Goal: Task Accomplishment & Management: Complete application form

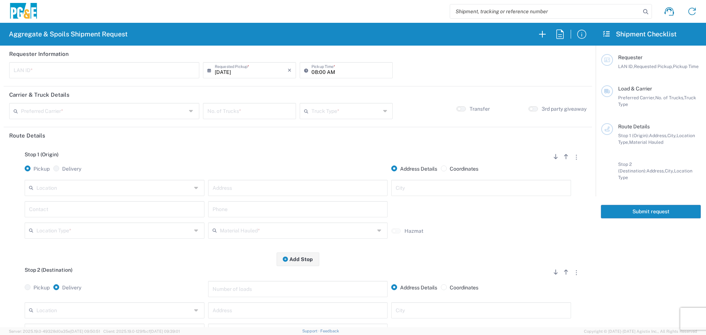
click at [167, 63] on input "text" at bounding box center [104, 69] width 181 height 13
type input "L8MF"
click at [311, 71] on input "08:00 AM" at bounding box center [349, 69] width 77 height 13
type input "07:00 AM"
click at [156, 111] on input "text" at bounding box center [103, 110] width 165 height 13
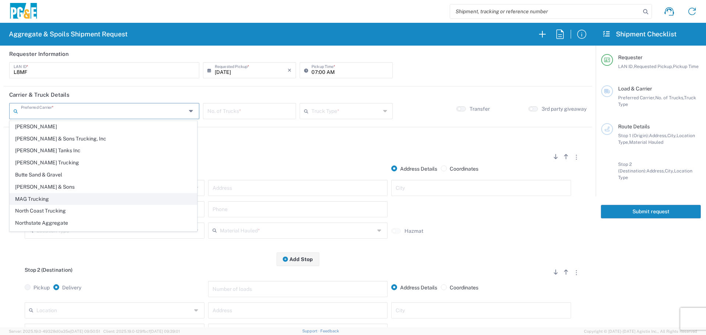
scroll to position [22, 0]
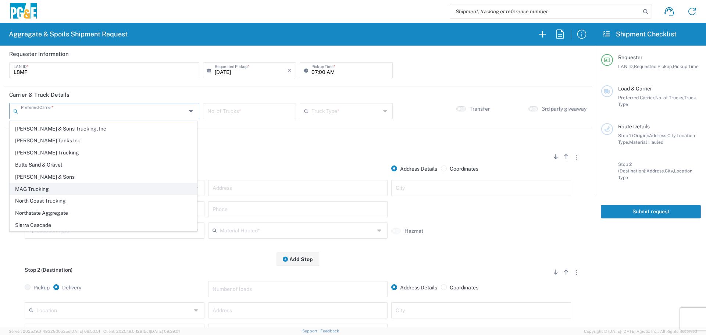
click at [76, 214] on span "Northstate Aggregate" at bounding box center [103, 212] width 187 height 11
type input "Northstate Aggregate"
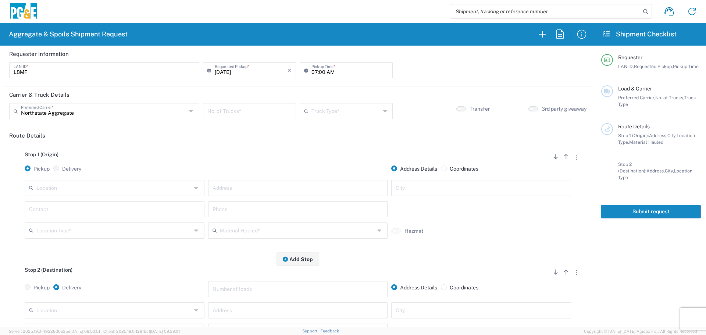
click at [250, 111] on input "number" at bounding box center [249, 110] width 84 height 13
type input "3"
click at [320, 105] on input "text" at bounding box center [345, 110] width 69 height 13
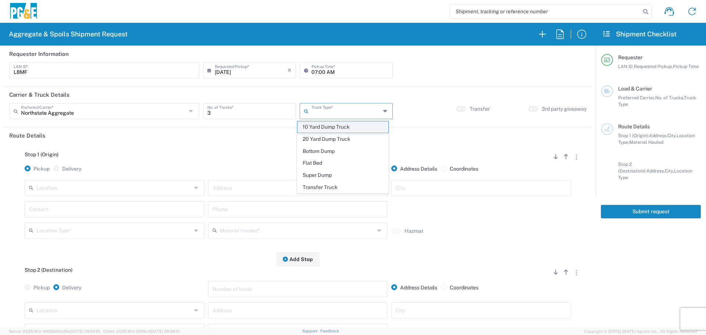
click at [321, 129] on span "10 Yard Dump Truck" at bounding box center [342, 126] width 91 height 11
type input "10 Yard Dump Truck"
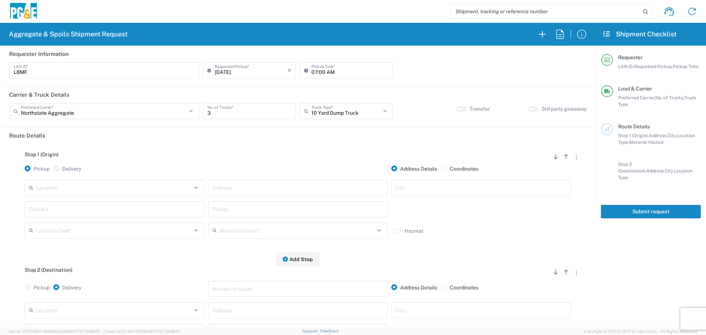
click at [149, 185] on input "text" at bounding box center [113, 187] width 155 height 13
type input "Paradise - [PERSON_NAME]"
type input "[STREET_ADDRESS][PERSON_NAME]"
type input "Paradise"
type input "Business No Loading Dock"
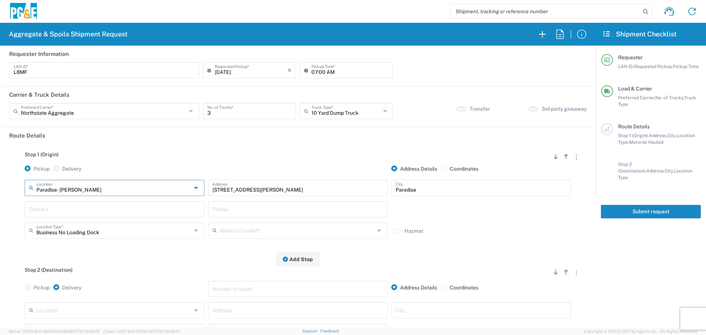
type input "Paradise - [PERSON_NAME]"
click at [125, 211] on input "text" at bounding box center [114, 208] width 171 height 13
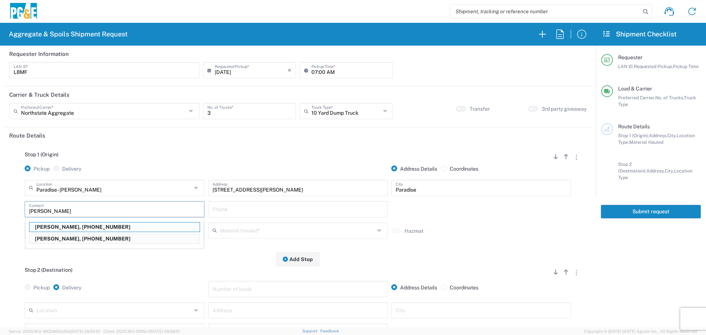
type input "[PERSON_NAME]"
type input "[PHONE_NUMBER]"
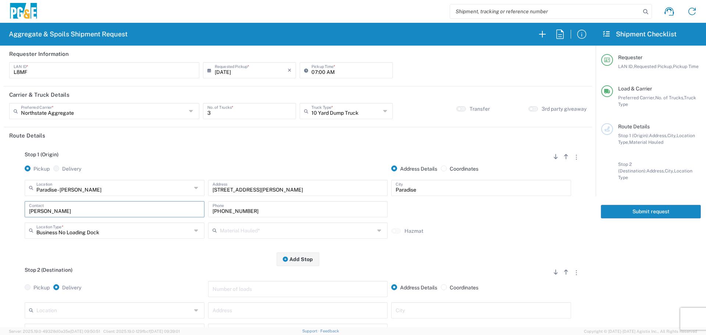
type input "[PERSON_NAME]"
click at [284, 230] on input "text" at bounding box center [297, 229] width 155 height 13
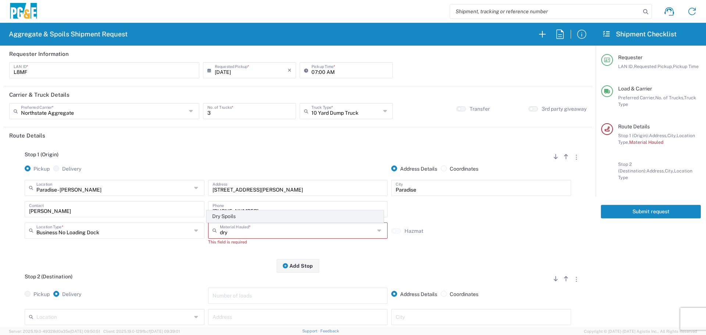
click at [284, 216] on span "Dry Spoils" at bounding box center [295, 216] width 176 height 11
type input "Dry Spoils"
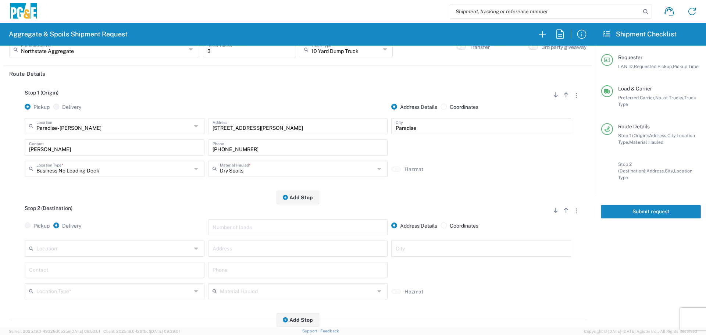
scroll to position [74, 0]
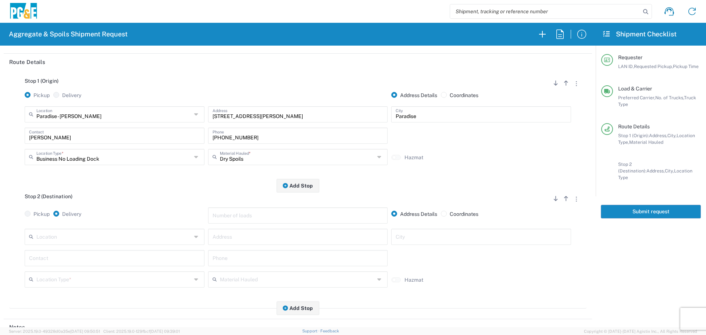
click at [146, 244] on div "Location" at bounding box center [115, 237] width 180 height 16
type input "Third party locations"
type input "Paradise"
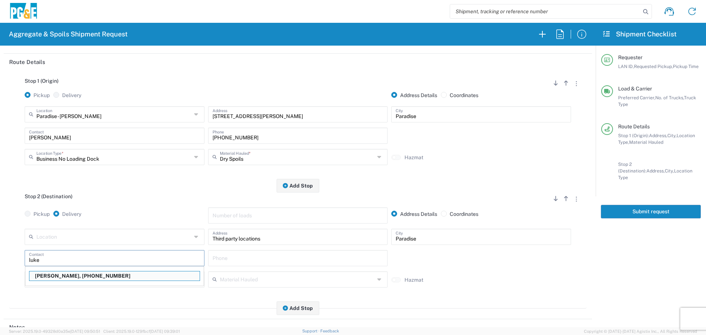
type input "[PERSON_NAME]"
type input "[PHONE_NUMBER]"
type input "[PERSON_NAME]"
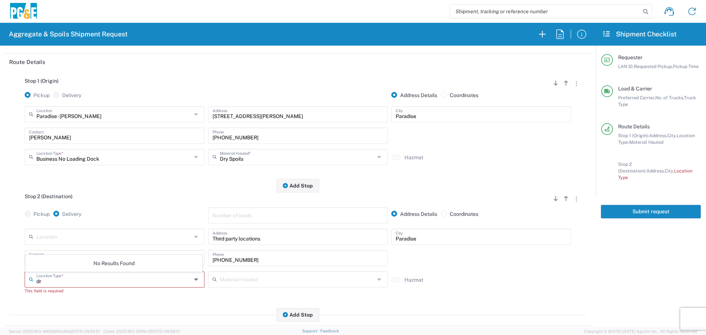
type input "d"
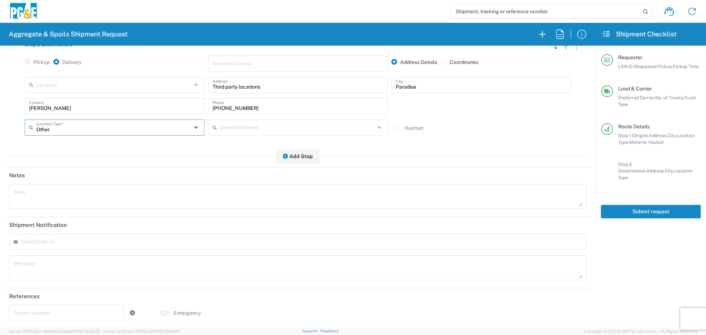
scroll to position [228, 0]
type input "Other"
click at [93, 241] on div "Send Email To:" at bounding box center [297, 240] width 577 height 17
type input "[EMAIL_ADDRESS][DOMAIN_NAME]"
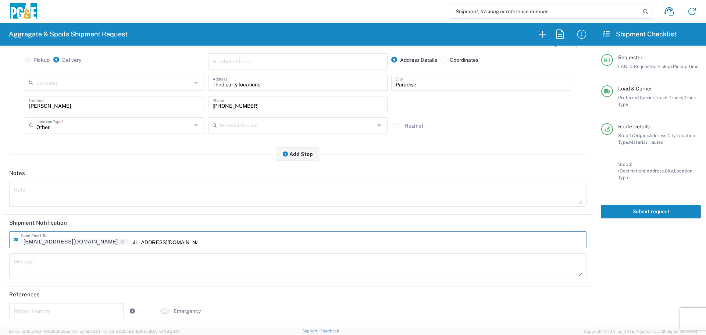
type input "[EMAIL_ADDRESS][DOMAIN_NAME]"
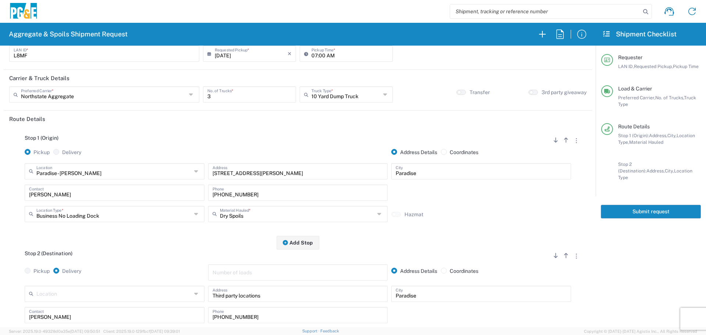
scroll to position [0, 0]
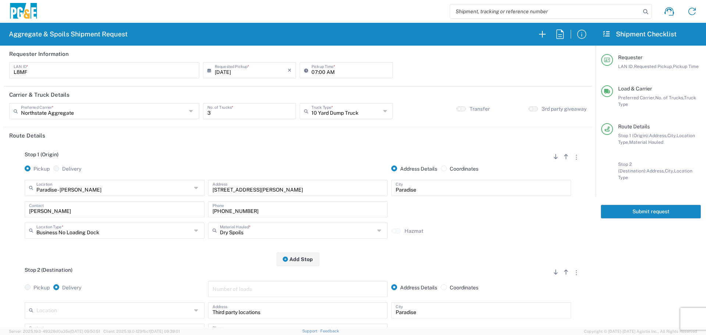
click at [639, 205] on button "Submit request" at bounding box center [651, 212] width 100 height 14
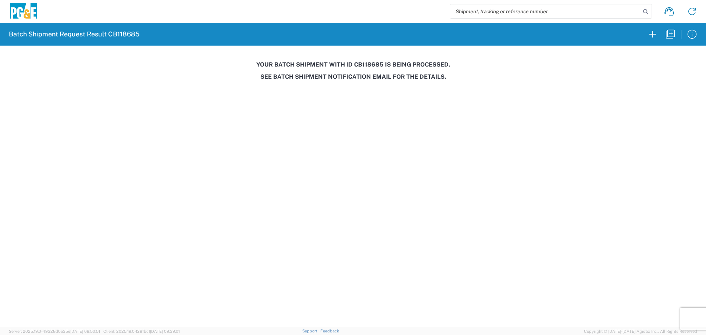
click at [370, 63] on h3 "Your batch shipment with id CB118685 is being processed." at bounding box center [352, 64] width 695 height 7
copy h3 "CB118685"
click at [671, 31] on icon "button" at bounding box center [670, 34] width 12 height 12
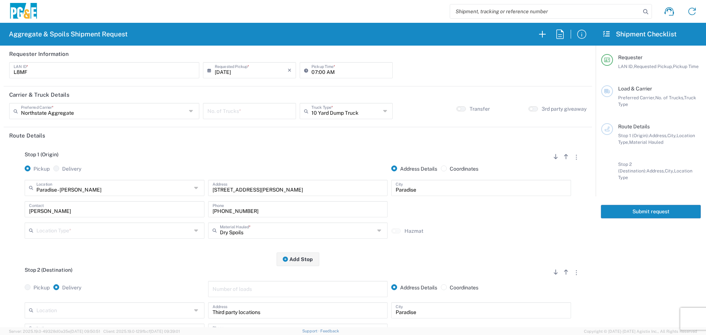
click at [251, 113] on input "number" at bounding box center [249, 110] width 84 height 13
type input "2"
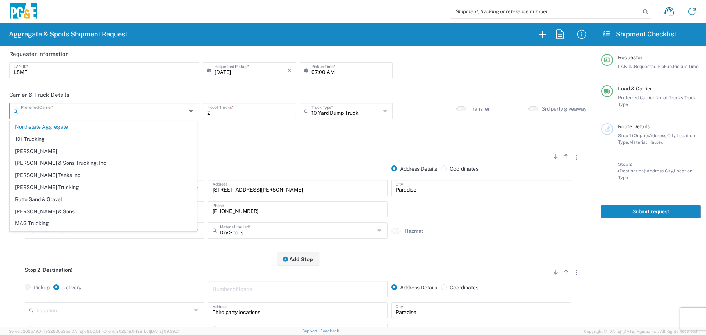
click at [126, 115] on input "text" at bounding box center [103, 110] width 165 height 13
click at [93, 162] on span "[PERSON_NAME] & Sons Trucking, Inc" at bounding box center [103, 162] width 187 height 11
type input "[PERSON_NAME] & Sons Trucking, Inc"
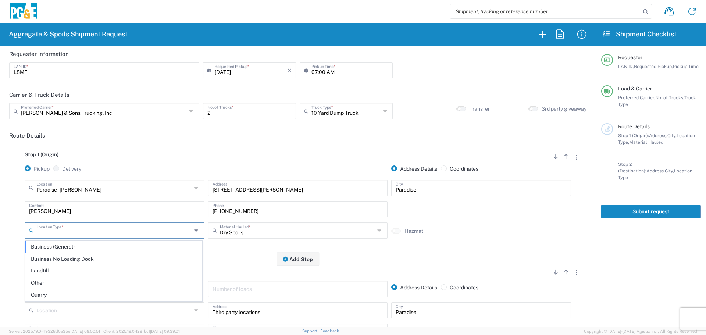
click at [147, 229] on input "text" at bounding box center [113, 229] width 155 height 13
click at [86, 263] on span "Business No Loading Dock" at bounding box center [114, 258] width 176 height 11
type input "Business No Loading Dock"
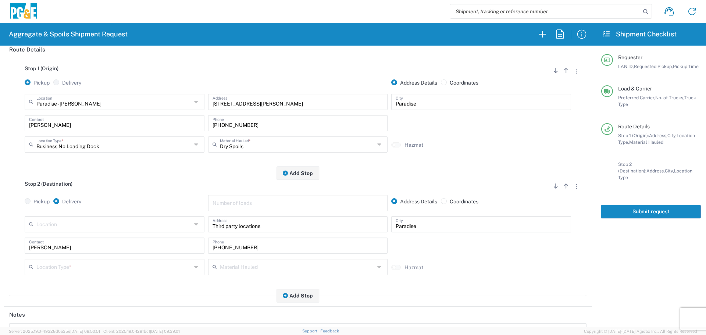
scroll to position [110, 0]
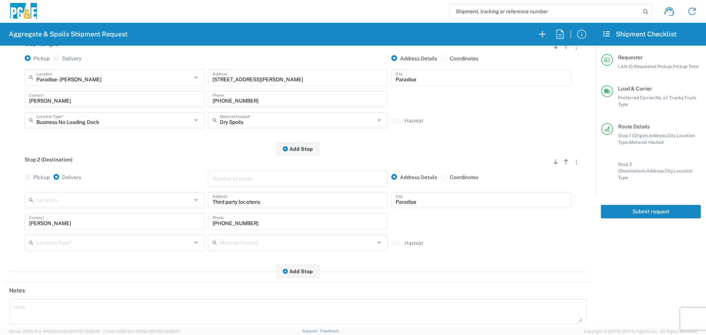
click at [93, 241] on input "text" at bounding box center [113, 242] width 155 height 13
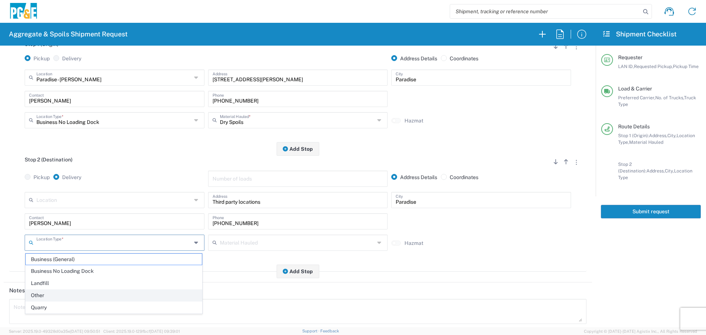
click at [39, 294] on span "Other" at bounding box center [114, 295] width 176 height 11
type input "Other"
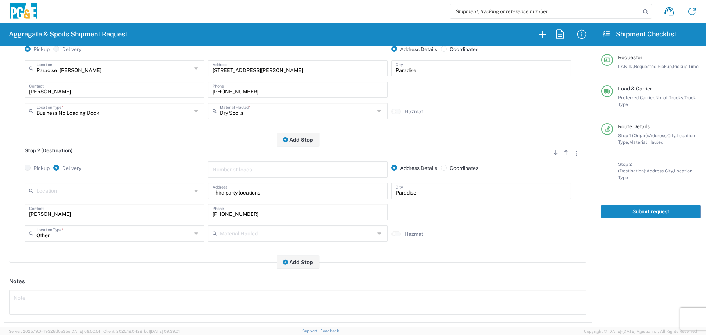
scroll to position [228, 0]
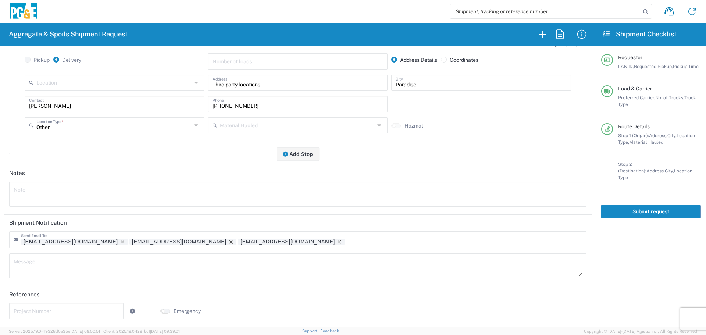
click at [659, 205] on button "Submit request" at bounding box center [651, 212] width 100 height 14
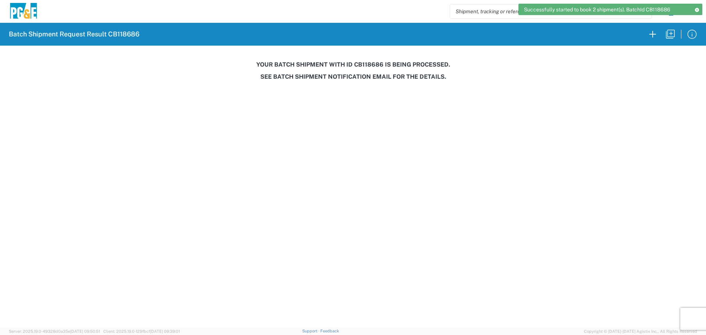
click at [368, 62] on h3 "Your batch shipment with id CB118686 is being processed." at bounding box center [352, 64] width 695 height 7
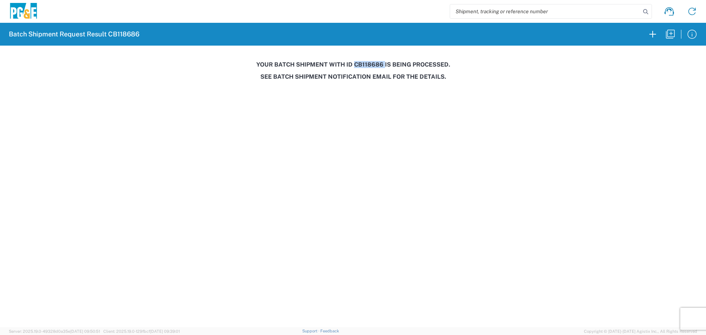
copy h3 "CB118686"
click at [673, 34] on icon "button" at bounding box center [670, 34] width 12 height 12
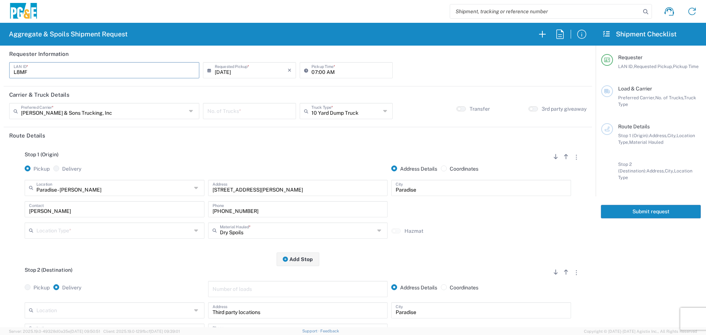
drag, startPoint x: 74, startPoint y: 73, endPoint x: 0, endPoint y: 85, distance: 74.8
click at [0, 85] on form "Requester Information L8MF LAN ID * [DATE] × Requested Pickup * Cancel Apply 07…" at bounding box center [297, 187] width 595 height 282
type input "BJSX"
click at [134, 117] on input "text" at bounding box center [103, 110] width 165 height 13
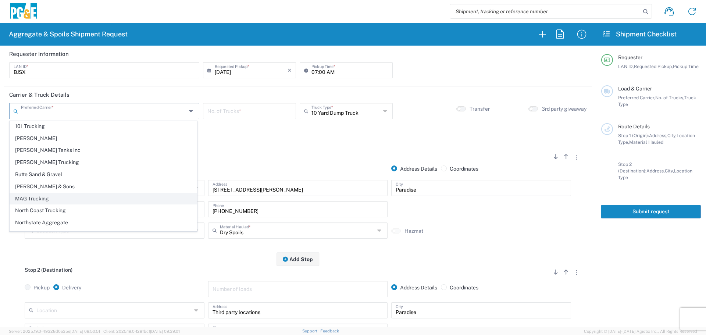
scroll to position [22, 0]
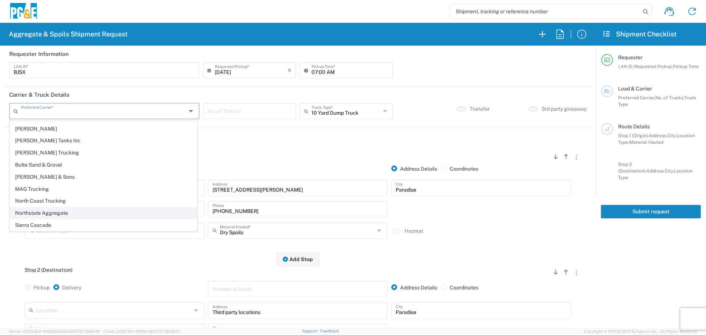
click at [51, 213] on span "Northstate Aggregate" at bounding box center [103, 212] width 187 height 11
type input "Northstate Aggregate"
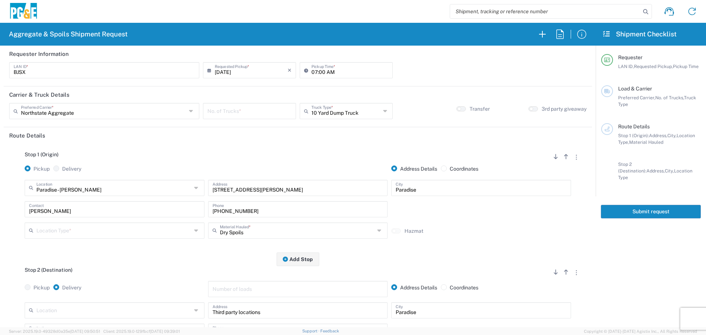
click at [241, 107] on input "number" at bounding box center [249, 110] width 84 height 13
type input "1"
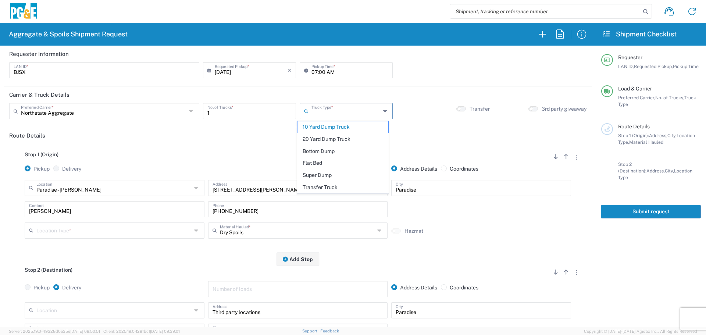
click at [321, 109] on input "text" at bounding box center [345, 110] width 69 height 13
click at [312, 188] on span "Transfer Truck" at bounding box center [342, 187] width 91 height 11
type input "Transfer Truck"
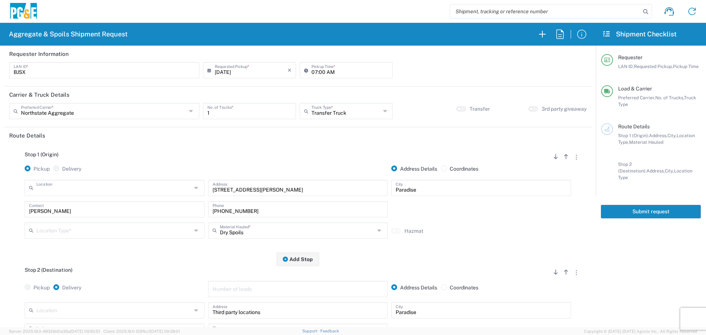
click at [137, 190] on input "text" at bounding box center [113, 187] width 155 height 13
click at [137, 200] on span "[PERSON_NAME] and Sons - [GEOGRAPHIC_DATA] - Quarry" at bounding box center [114, 203] width 176 height 11
type input "[PERSON_NAME] and Sons - [GEOGRAPHIC_DATA] - Quarry"
type input "[STREET_ADDRESS]"
type input "[GEOGRAPHIC_DATA]"
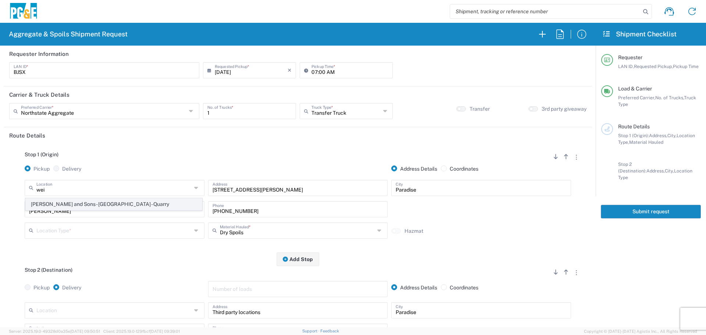
type input "Quarry"
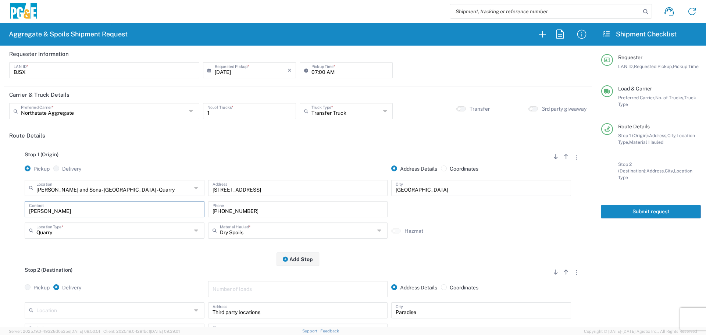
drag, startPoint x: 100, startPoint y: 213, endPoint x: 0, endPoint y: 213, distance: 100.3
click at [0, 213] on form "Requester Information BJSX LAN ID * [DATE] × Requested Pickup * Cancel Apply 07…" at bounding box center [297, 187] width 595 height 282
drag, startPoint x: 307, startPoint y: 206, endPoint x: 15, endPoint y: 201, distance: 292.2
click at [15, 201] on div "[PERSON_NAME] and Sons - [GEOGRAPHIC_DATA] - [GEOGRAPHIC_DATA] Location [GEOGRA…" at bounding box center [297, 212] width 577 height 64
click at [279, 226] on input "text" at bounding box center [297, 229] width 155 height 13
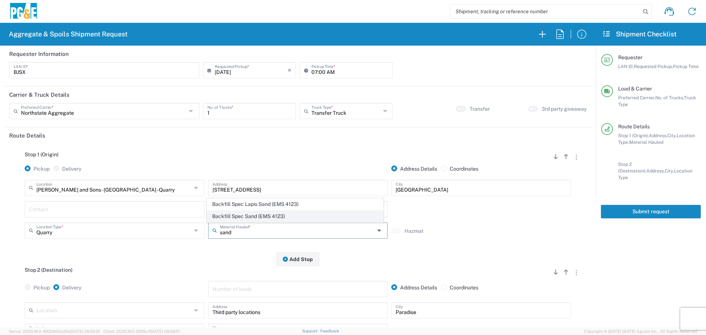
click at [280, 214] on span "Backfill Spec Sand (EMS 4123)" at bounding box center [295, 216] width 176 height 11
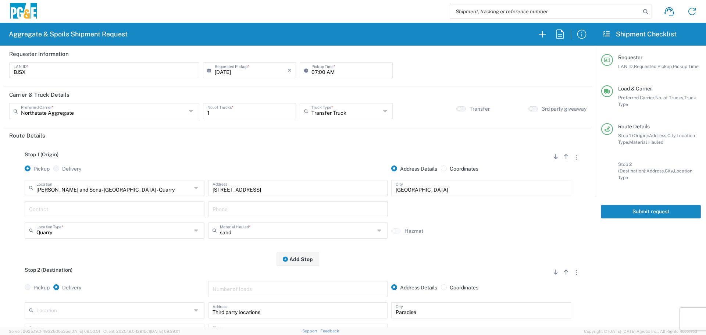
type input "Backfill Spec Sand (EMS 4123)"
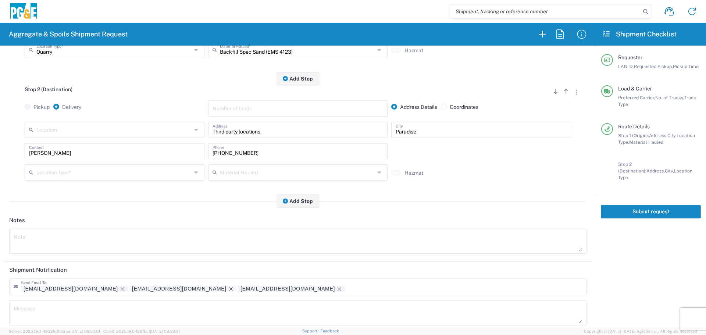
scroll to position [184, 0]
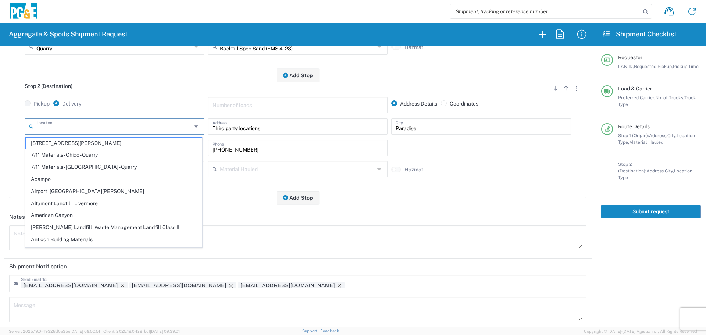
click at [121, 126] on input "text" at bounding box center [113, 125] width 155 height 13
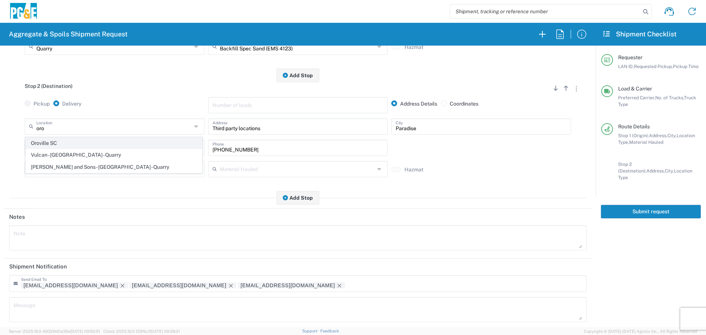
click at [111, 144] on span "Oroville SC" at bounding box center [114, 142] width 176 height 11
type input "Oroville SC"
type input "[STREET_ADDRESS][PERSON_NAME]"
type input "[GEOGRAPHIC_DATA]"
type input "Business No Loading Dock"
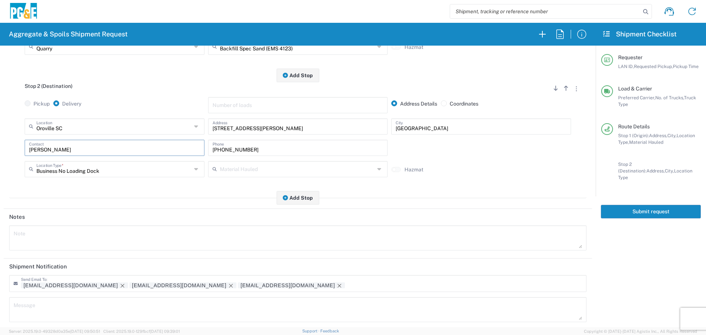
drag, startPoint x: 96, startPoint y: 146, endPoint x: 2, endPoint y: 144, distance: 94.1
click at [0, 145] on form "Requester Information BJSX LAN ID * [DATE] × Requested Pickup * Cancel Apply 07…" at bounding box center [297, 187] width 595 height 282
type input "[PERSON_NAME]"
click at [264, 157] on div "[PHONE_NUMBER] Phone" at bounding box center [297, 150] width 183 height 21
drag, startPoint x: 266, startPoint y: 151, endPoint x: 49, endPoint y: 150, distance: 217.9
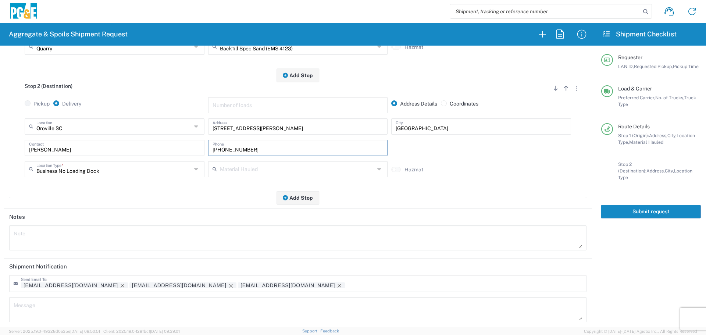
click at [49, 150] on div "[PERSON_NAME] Contact [PHONE_NUMBER] Phone" at bounding box center [298, 150] width 550 height 21
paste input "520-6640"
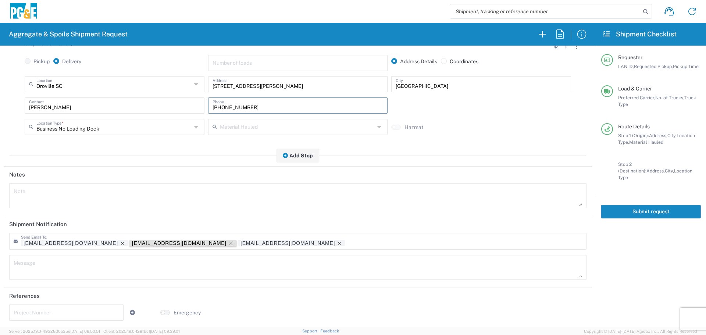
scroll to position [228, 0]
type input "[PHONE_NUMBER]"
click at [228, 242] on icon "Remove tag" at bounding box center [231, 242] width 6 height 6
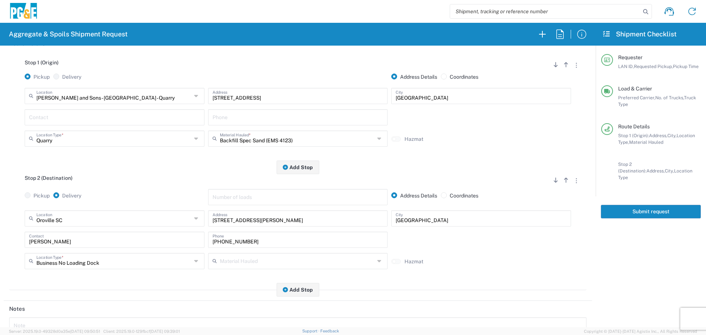
scroll to position [221, 0]
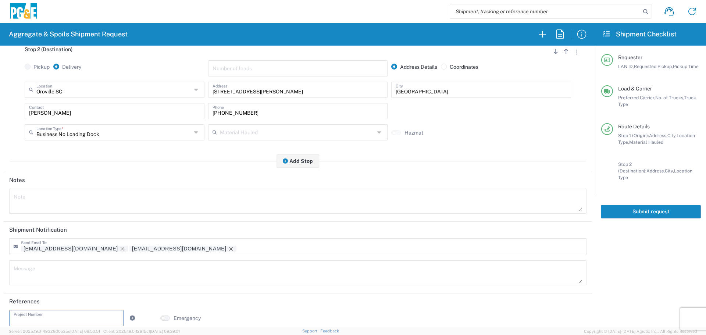
click at [52, 320] on input "text" at bounding box center [66, 317] width 105 height 13
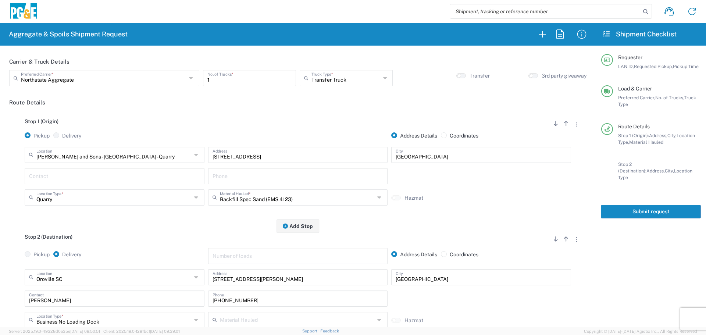
scroll to position [0, 0]
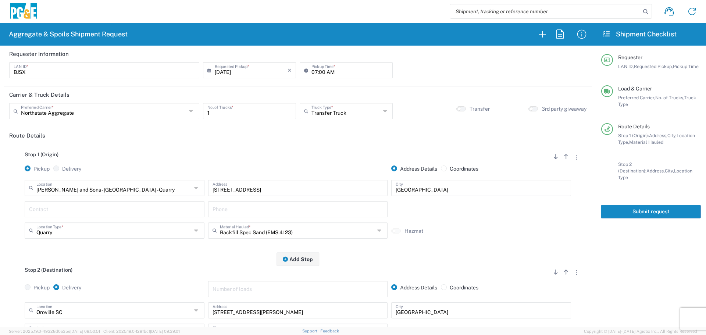
type input "35582046"
click at [653, 205] on button "Submit request" at bounding box center [651, 212] width 100 height 14
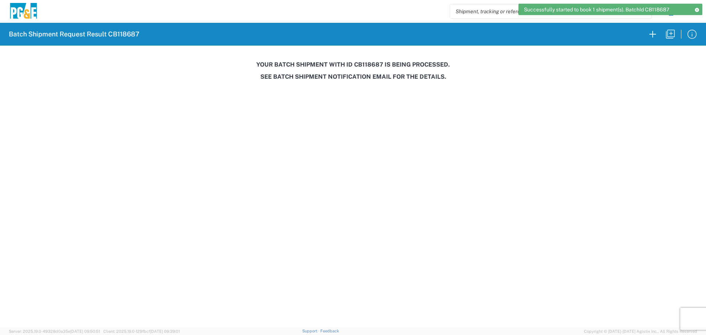
click at [369, 65] on h3 "Your batch shipment with id CB118687 is being processed." at bounding box center [352, 64] width 695 height 7
copy h3 "CB118687"
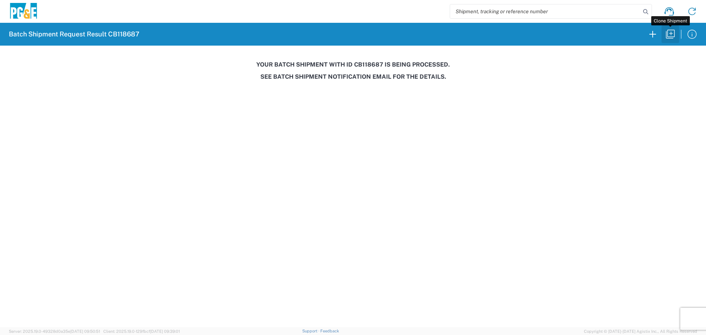
click at [673, 36] on icon "button" at bounding box center [670, 34] width 12 height 12
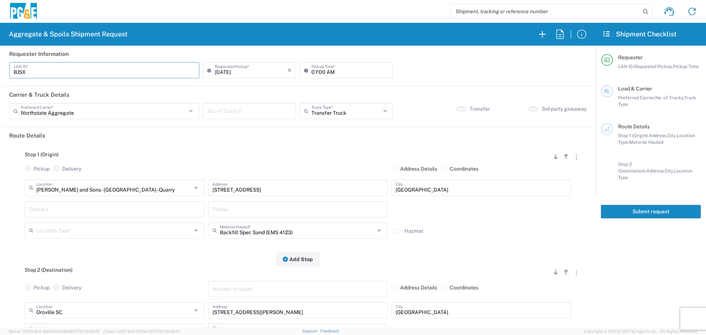
drag, startPoint x: 49, startPoint y: 72, endPoint x: 0, endPoint y: 101, distance: 57.4
click at [0, 101] on form "Requester Information BJSX LAN ID * [DATE] × Requested Pickup * Cancel Apply 07…" at bounding box center [297, 187] width 595 height 282
type input "MJRS"
click at [238, 72] on input "[DATE]" at bounding box center [251, 69] width 73 height 13
click at [273, 122] on span "19" at bounding box center [270, 126] width 10 height 10
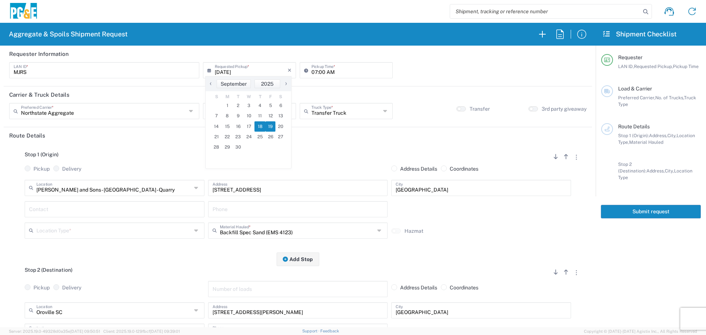
type input "[DATE]"
click at [235, 113] on input "number" at bounding box center [249, 110] width 84 height 13
type input "5"
click at [323, 115] on input "text" at bounding box center [345, 110] width 69 height 13
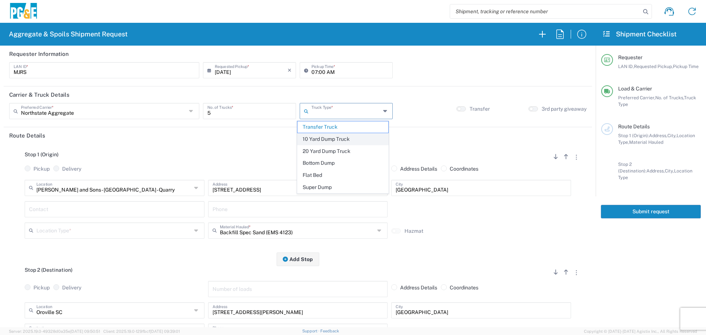
click at [317, 135] on span "10 Yard Dump Truck" at bounding box center [342, 138] width 91 height 11
type input "10 Yard Dump Truck"
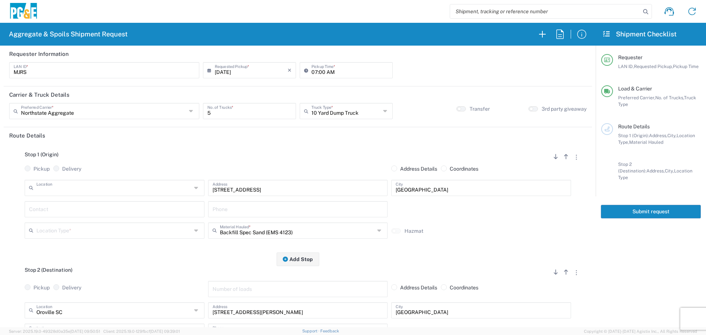
click at [127, 193] on input "text" at bounding box center [113, 187] width 155 height 13
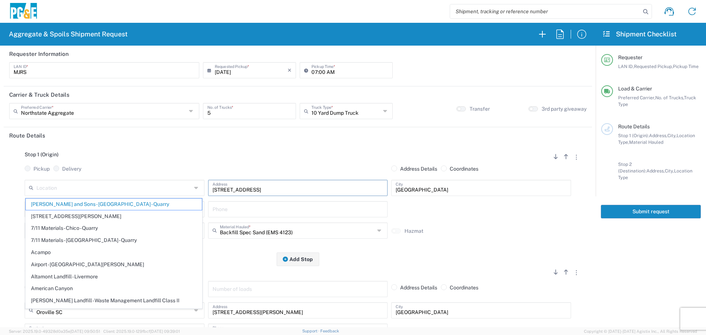
drag, startPoint x: 307, startPoint y: 193, endPoint x: 0, endPoint y: 203, distance: 307.4
click at [0, 203] on form "Requester Information MJRS LAN ID * [DATE] × Requested Pickup * Cancel Apply 07…" at bounding box center [297, 187] width 595 height 282
type input "[PERSON_NAME] and Sons - [GEOGRAPHIC_DATA] - Quarry"
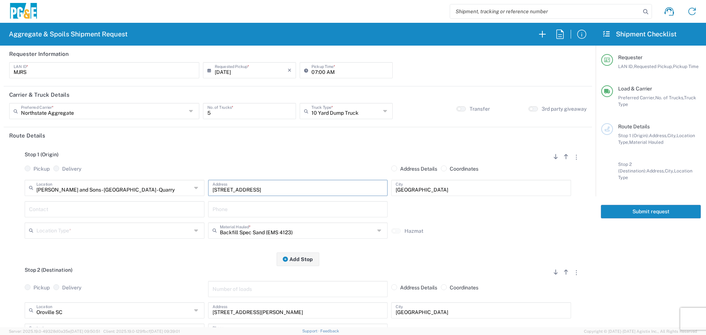
paste input "[STREET_ADDRESS][PERSON_NAME],"
type input "[STREET_ADDRESS][PERSON_NAME],"
type input "Paradise"
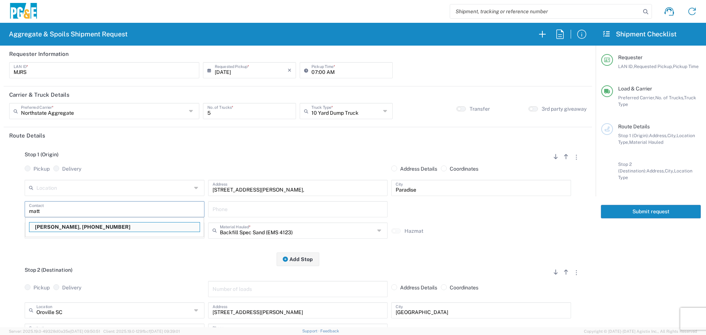
type input "[PERSON_NAME]"
type input "[PHONE_NUMBER]"
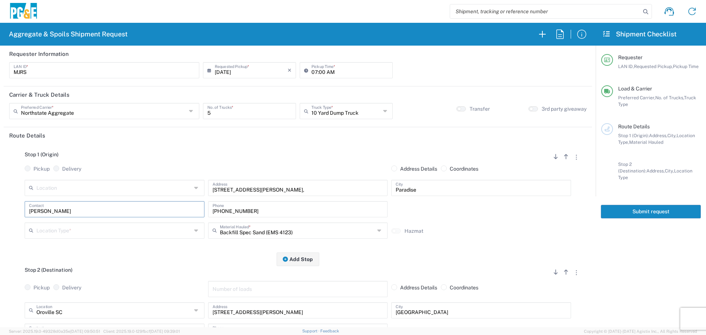
type input "[PERSON_NAME]"
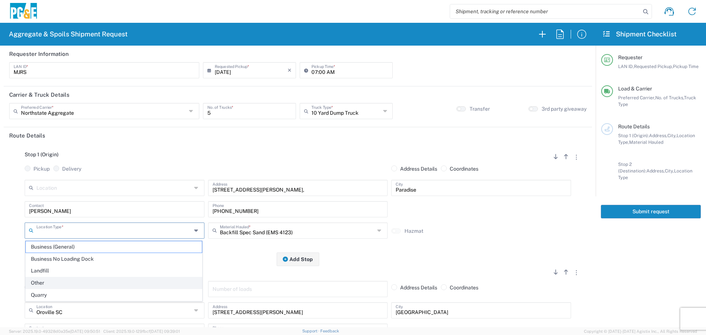
click at [67, 283] on span "Other" at bounding box center [114, 282] width 176 height 11
type input "Other"
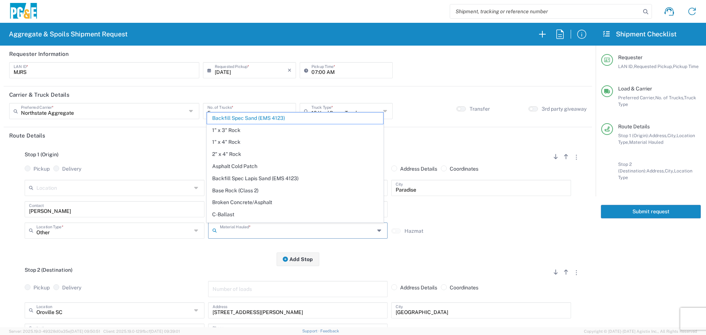
click at [239, 233] on input "text" at bounding box center [297, 229] width 155 height 13
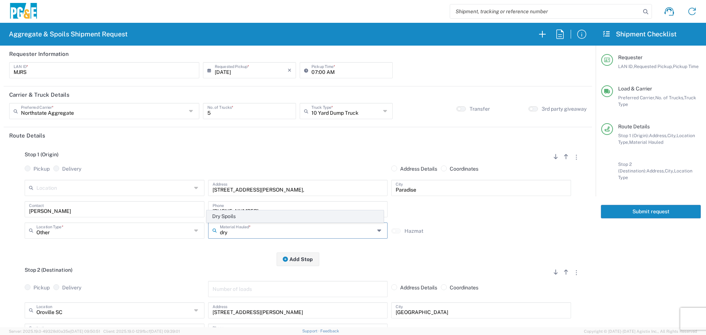
click at [248, 215] on span "Dry Spoils" at bounding box center [295, 216] width 176 height 11
type input "Dry Spoils"
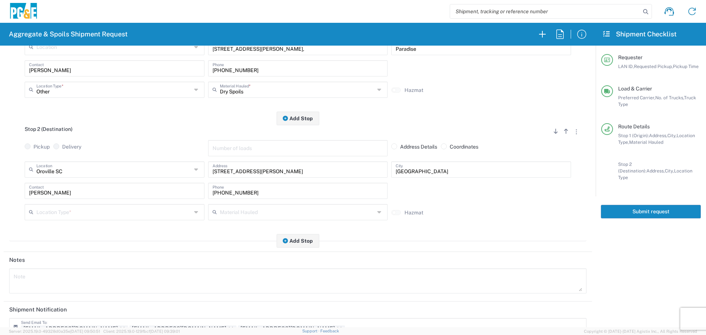
scroll to position [147, 0]
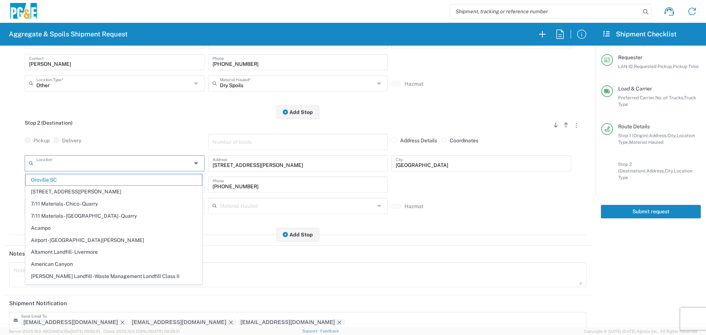
click at [146, 165] on input "text" at bounding box center [113, 162] width 155 height 13
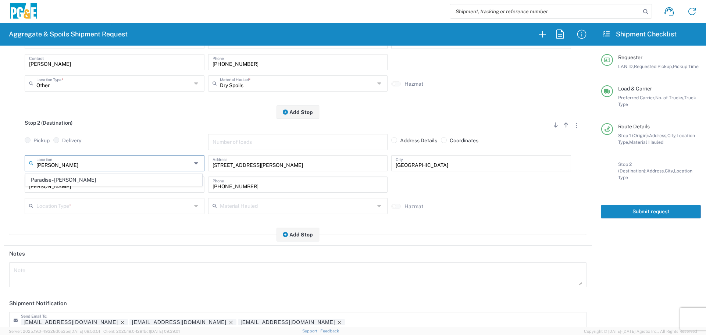
type input "Paradise - [PERSON_NAME]"
type input "[STREET_ADDRESS][PERSON_NAME]"
type input "Paradise"
type input "Business No Loading Dock"
type input "Paradise - [PERSON_NAME]"
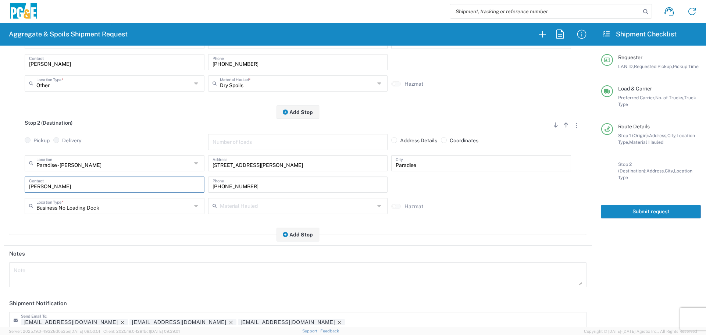
drag, startPoint x: 70, startPoint y: 187, endPoint x: 0, endPoint y: 178, distance: 70.8
click at [0, 178] on form "Requester Information MJRS LAN ID * [DATE] × Requested Pickup * Cancel Apply 07…" at bounding box center [297, 187] width 595 height 282
type input "[PERSON_NAME]"
type input "[PHONE_NUMBER]"
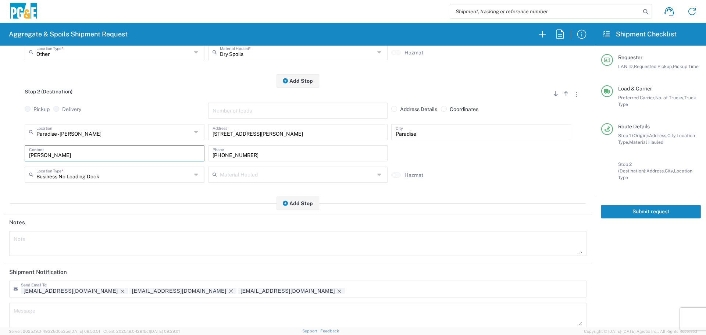
scroll to position [228, 0]
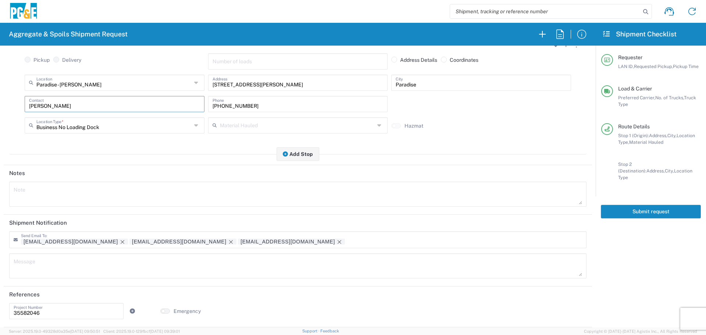
type input "[PERSON_NAME]"
drag, startPoint x: 55, startPoint y: 310, endPoint x: 0, endPoint y: 318, distance: 55.3
click at [0, 318] on form "Requester Information MJRS LAN ID * [DATE] × Requested Pickup * Cancel Apply 07…" at bounding box center [297, 187] width 595 height 282
click at [228, 242] on icon "Remove tag" at bounding box center [231, 242] width 6 height 6
click at [98, 311] on input "text" at bounding box center [66, 310] width 105 height 13
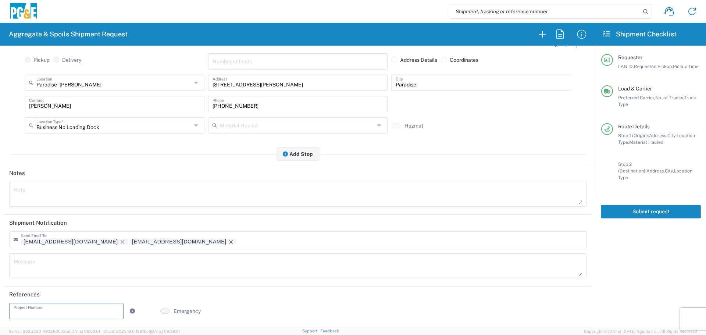
paste input "35424604"
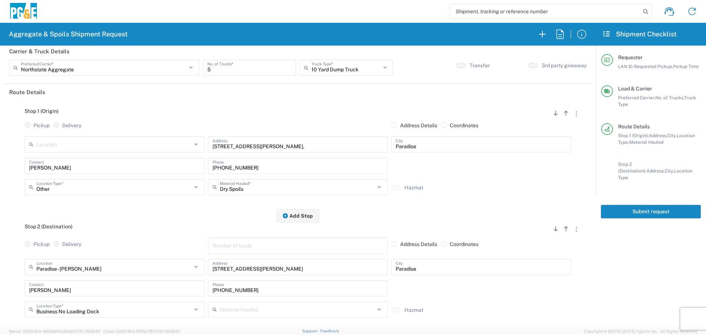
scroll to position [0, 0]
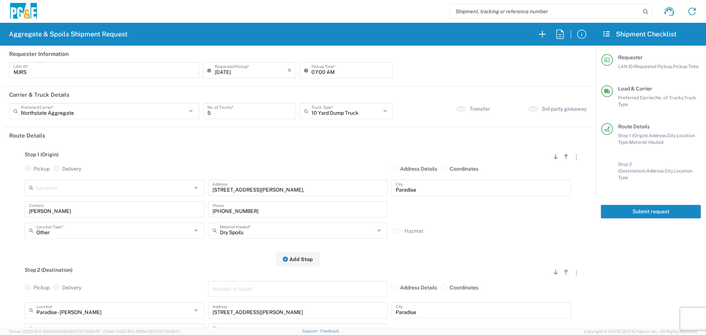
type input "35424604"
click at [634, 205] on button "Submit request" at bounding box center [651, 212] width 100 height 14
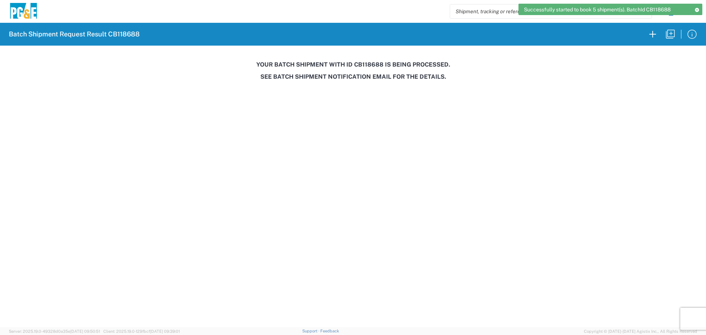
click at [365, 65] on h3 "Your batch shipment with id CB118688 is being processed." at bounding box center [352, 64] width 695 height 7
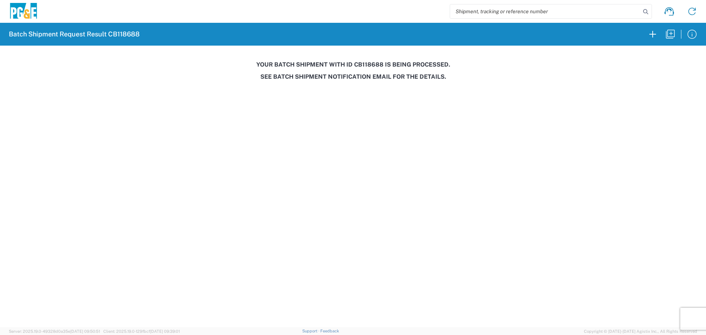
copy h3 "CB118688"
